Goal: Use online tool/utility: Use online tool/utility

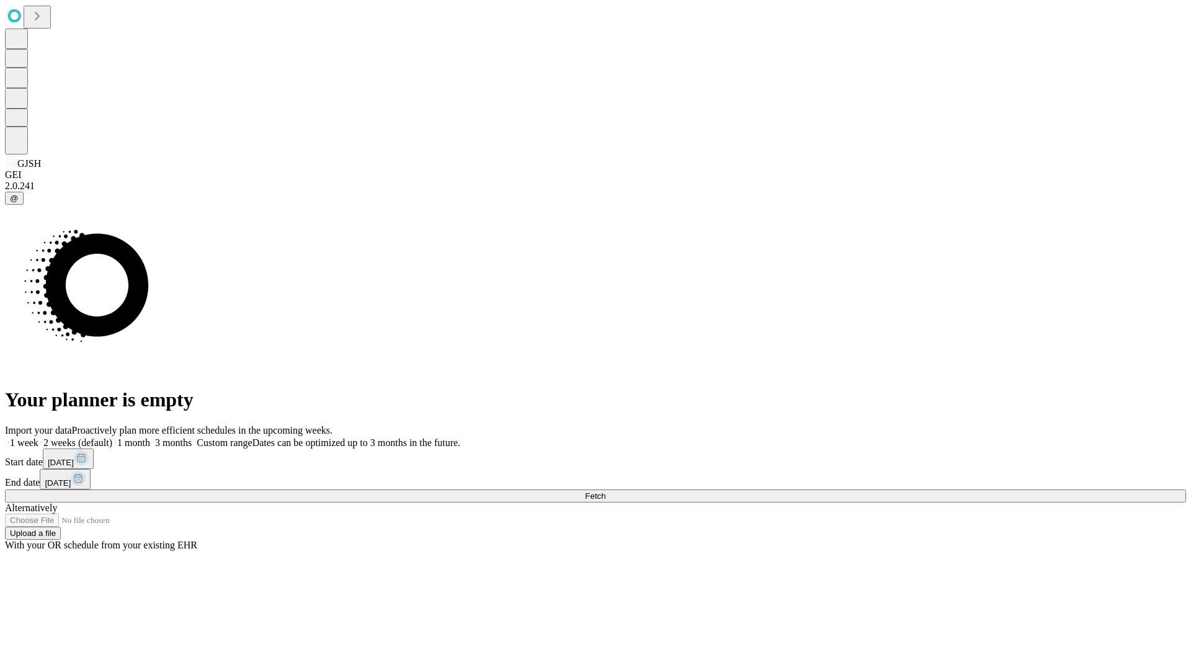
click at [605, 491] on span "Fetch" at bounding box center [595, 495] width 20 height 9
